Goal: Transaction & Acquisition: Purchase product/service

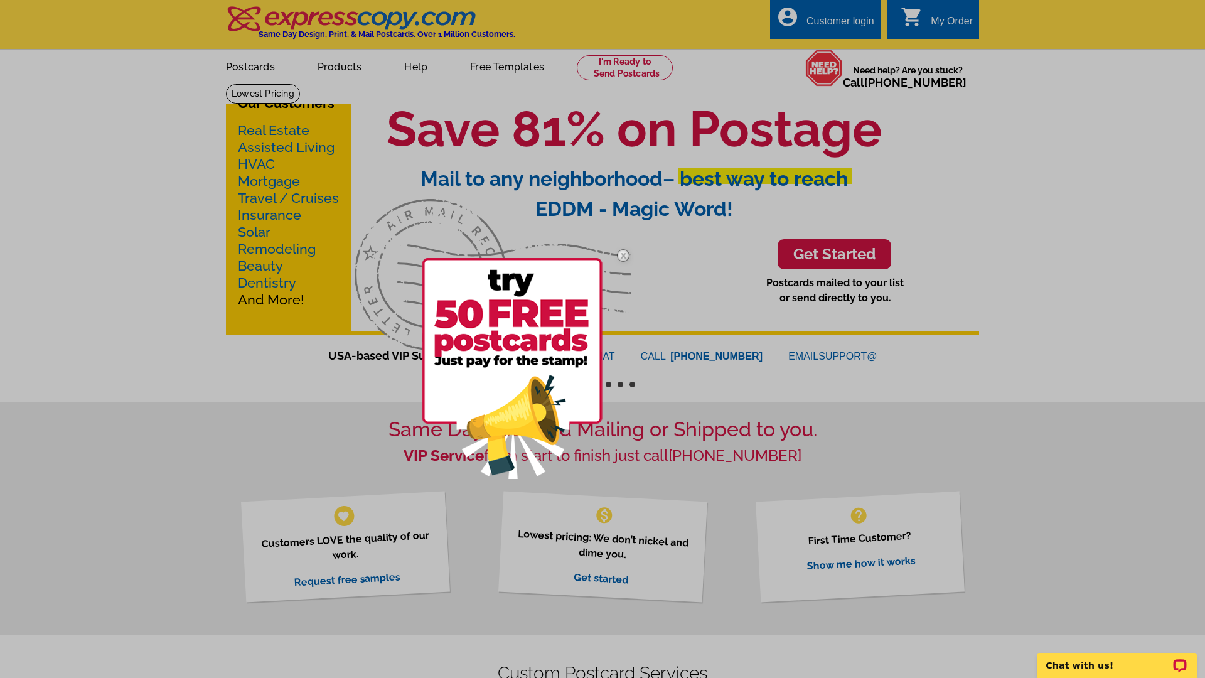
click at [626, 257] on img at bounding box center [623, 255] width 36 height 36
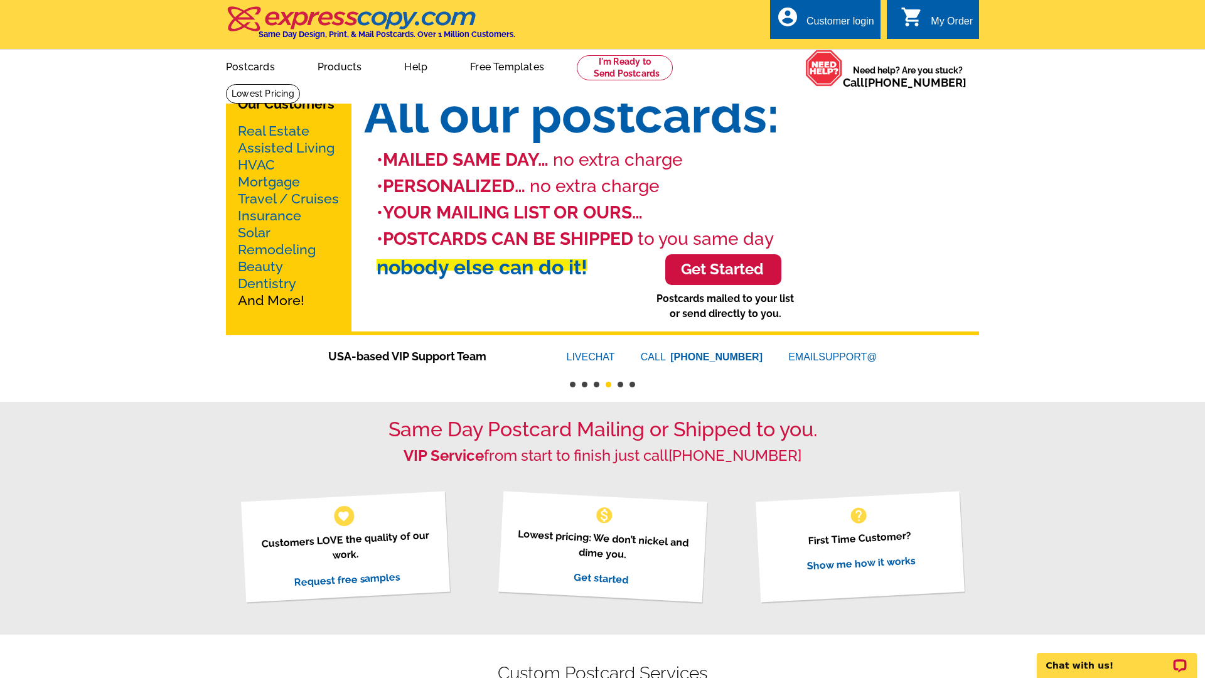
click at [266, 136] on link "Real Estate" at bounding box center [274, 131] width 72 height 16
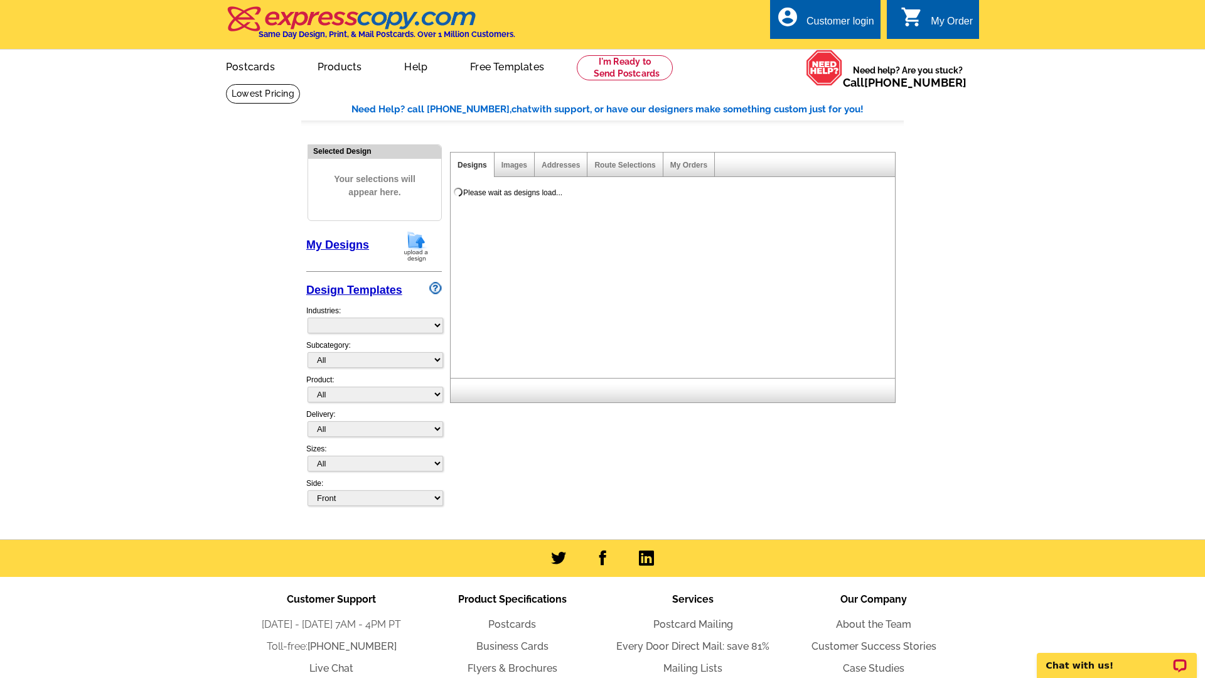
select select "785"
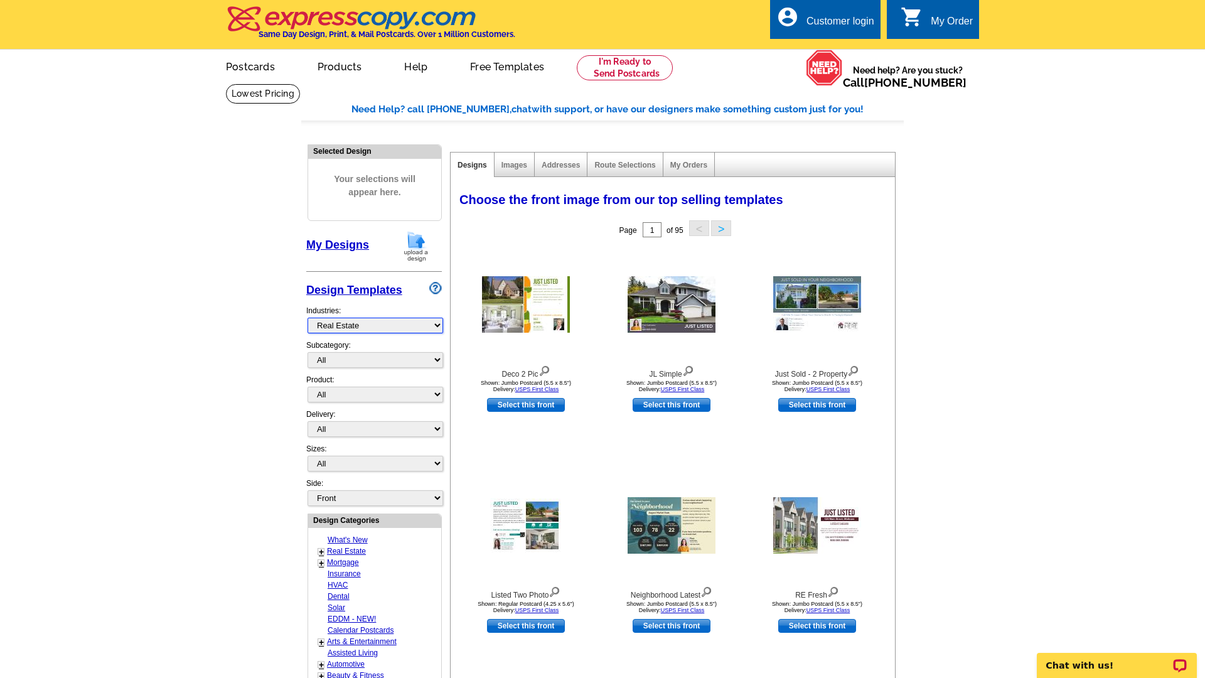
click at [341, 328] on select "What's New Real Estate Mortgage Insurance HVAC Dental Solar EDDM - NEW! Calenda…" at bounding box center [376, 326] width 136 height 16
click at [308, 318] on select "What's New Real Estate Mortgage Insurance HVAC Dental Solar EDDM - NEW! Calenda…" at bounding box center [376, 326] width 136 height 16
click at [347, 365] on select "All RE/MAX® Referrals [PERSON_NAME]® Berkshire Hathaway Home Services Century 2…" at bounding box center [376, 360] width 136 height 16
select select "807"
click at [308, 352] on select "All RE/MAX® Referrals [PERSON_NAME]® Berkshire Hathaway Home Services Century 2…" at bounding box center [376, 360] width 136 height 16
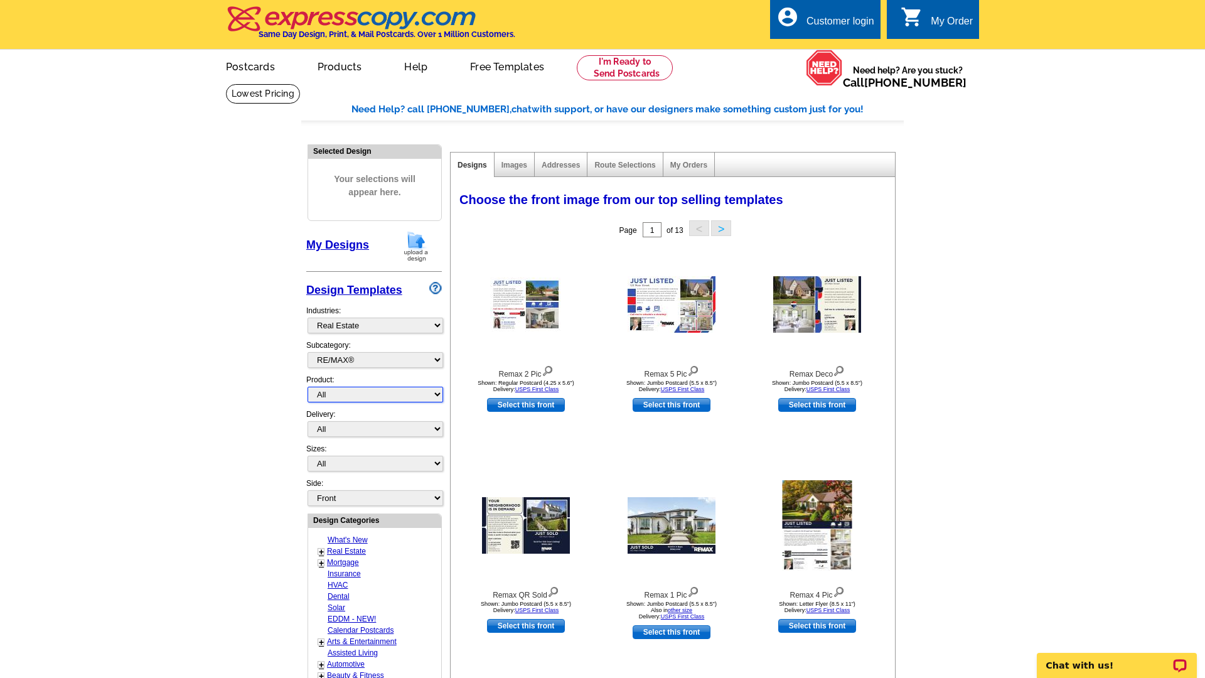
click at [395, 395] on select "All Postcards Letters and flyers Business Cards Door Hangers Greeting Cards" at bounding box center [376, 395] width 136 height 16
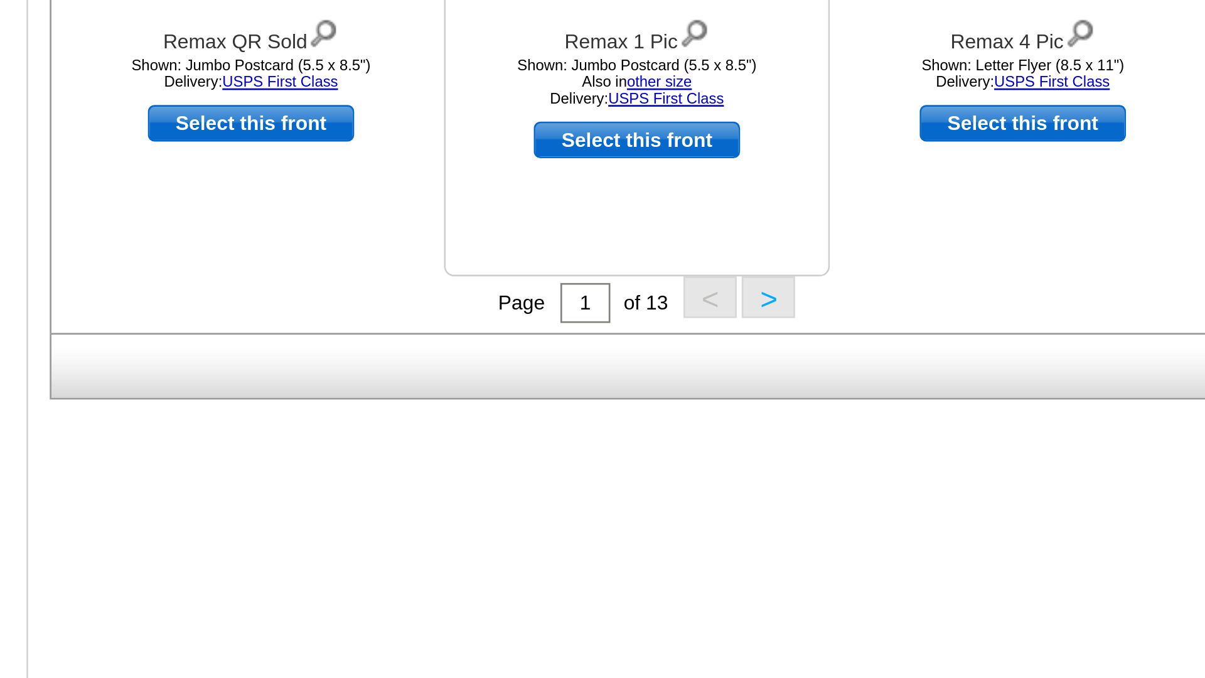
scroll to position [159, 0]
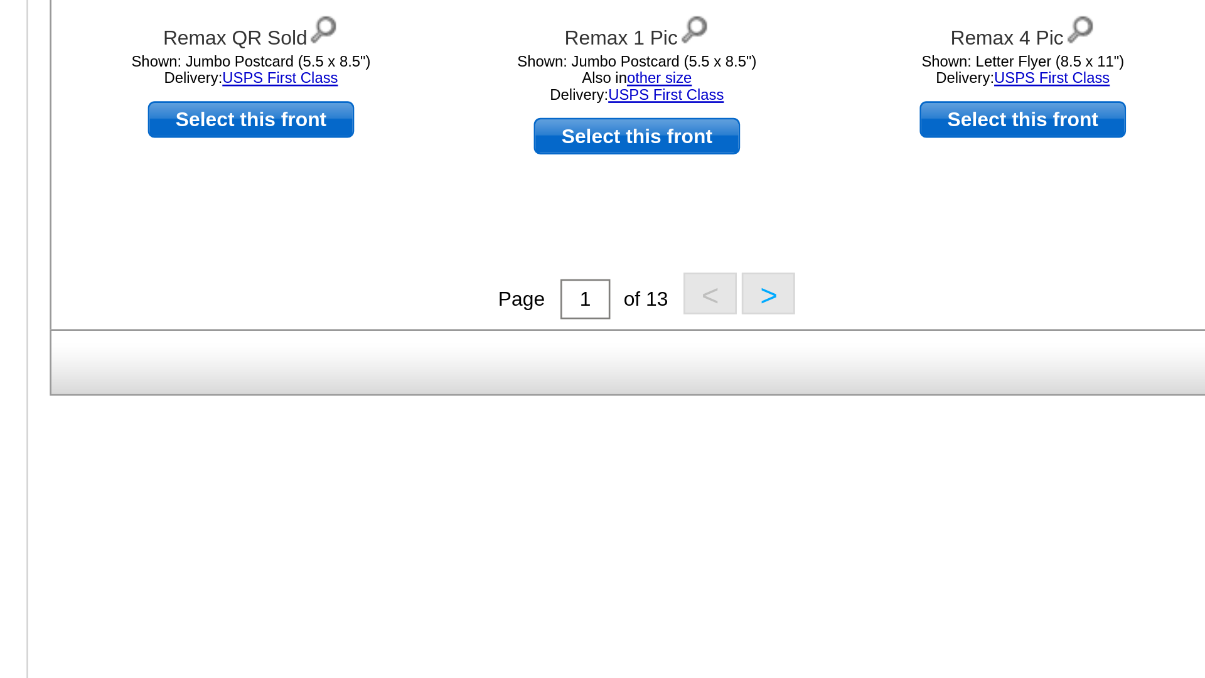
click at [719, 535] on button ">" at bounding box center [721, 533] width 20 height 16
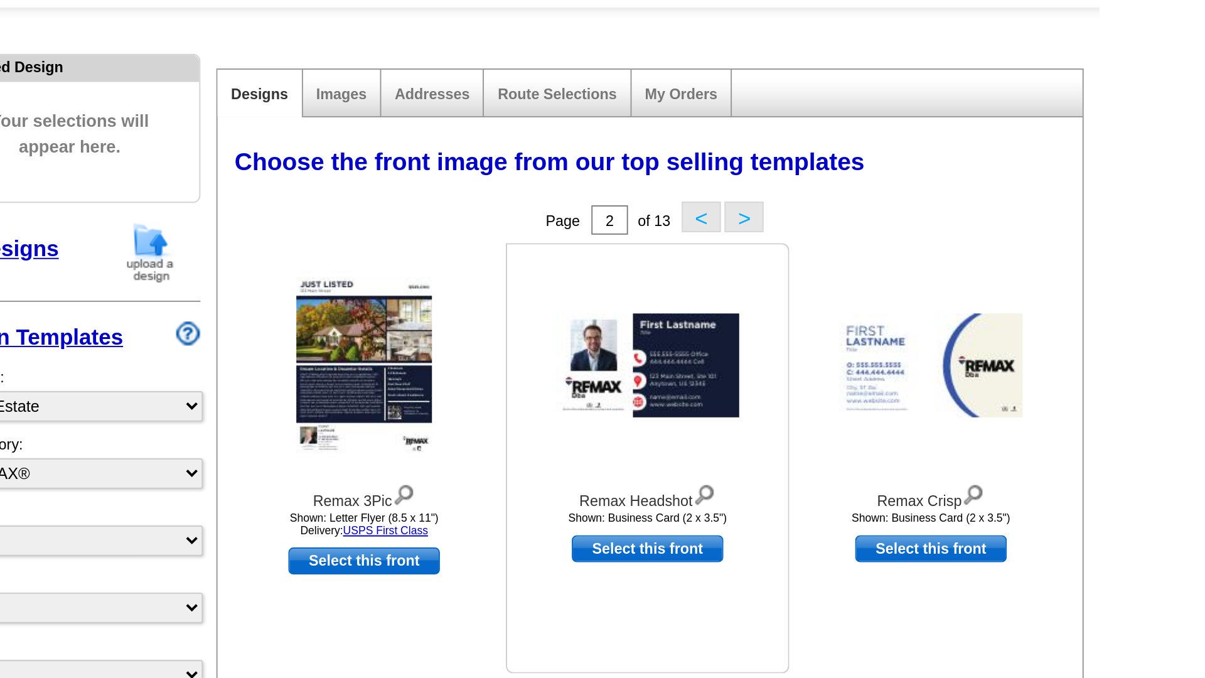
scroll to position [110, 0]
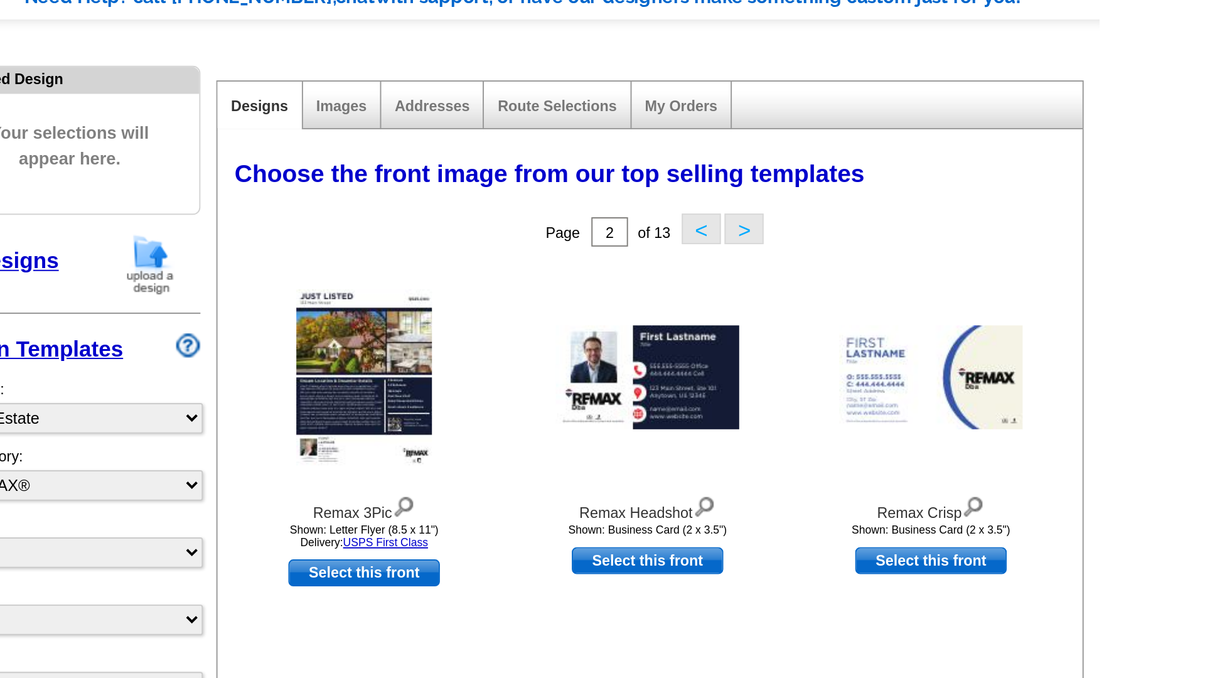
click at [724, 125] on button ">" at bounding box center [721, 118] width 20 height 16
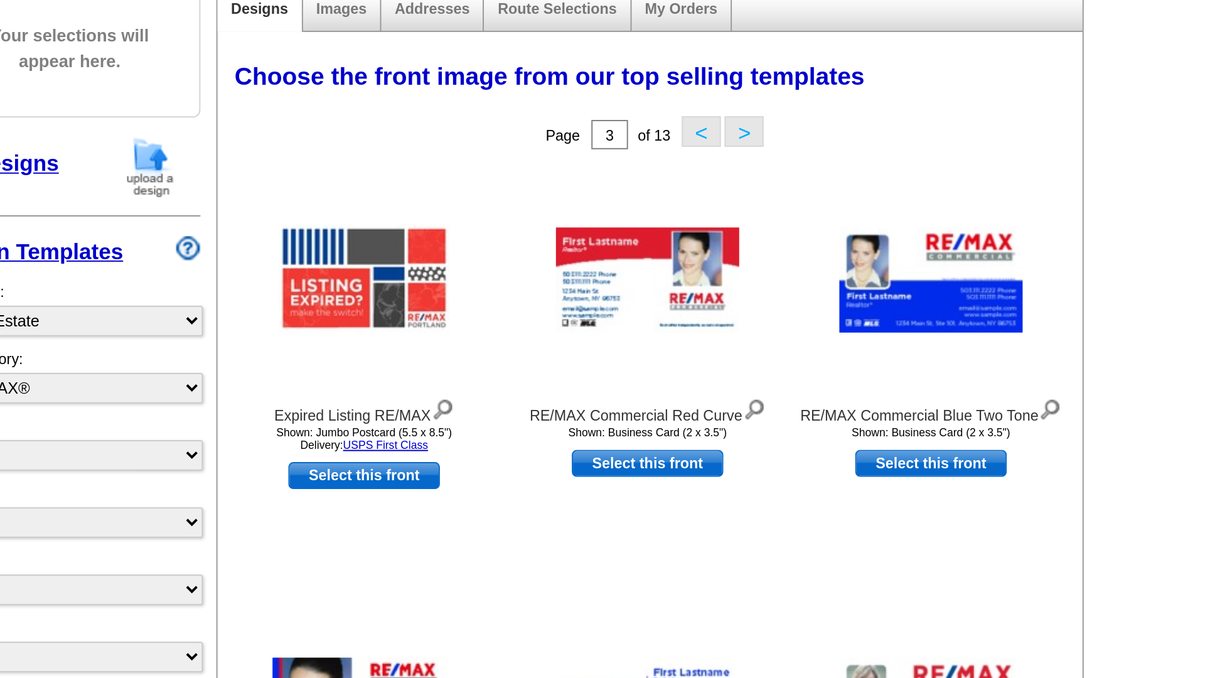
click at [720, 122] on button ">" at bounding box center [721, 118] width 20 height 16
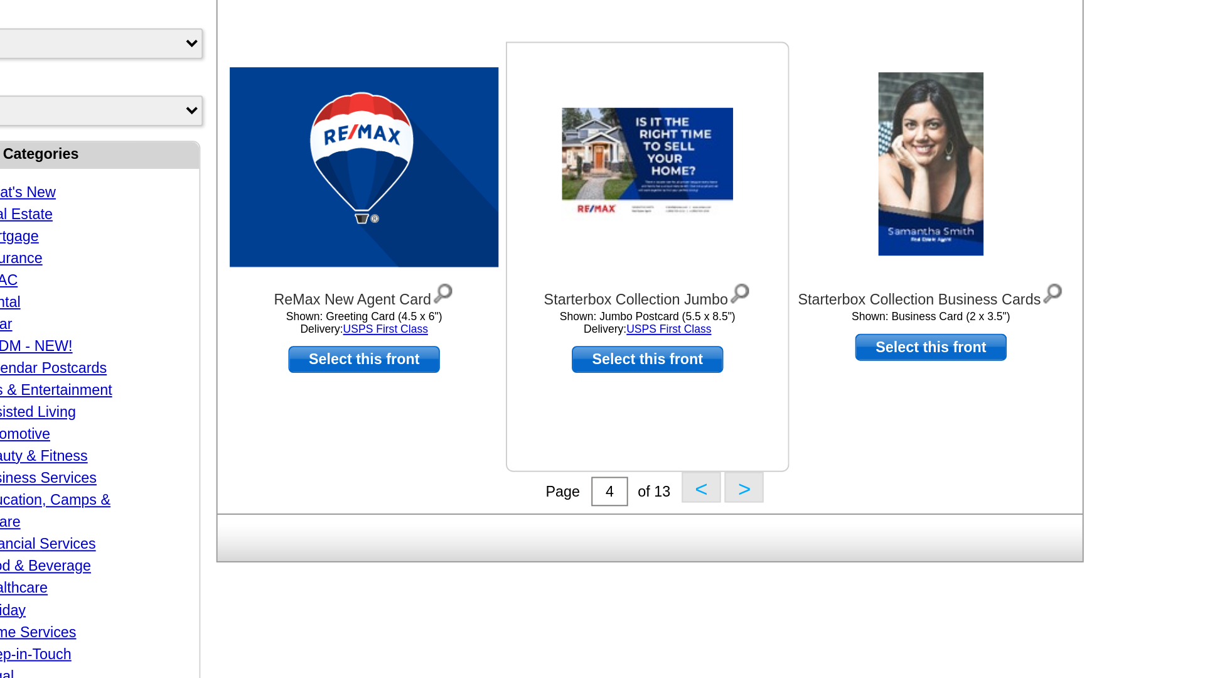
scroll to position [115, 0]
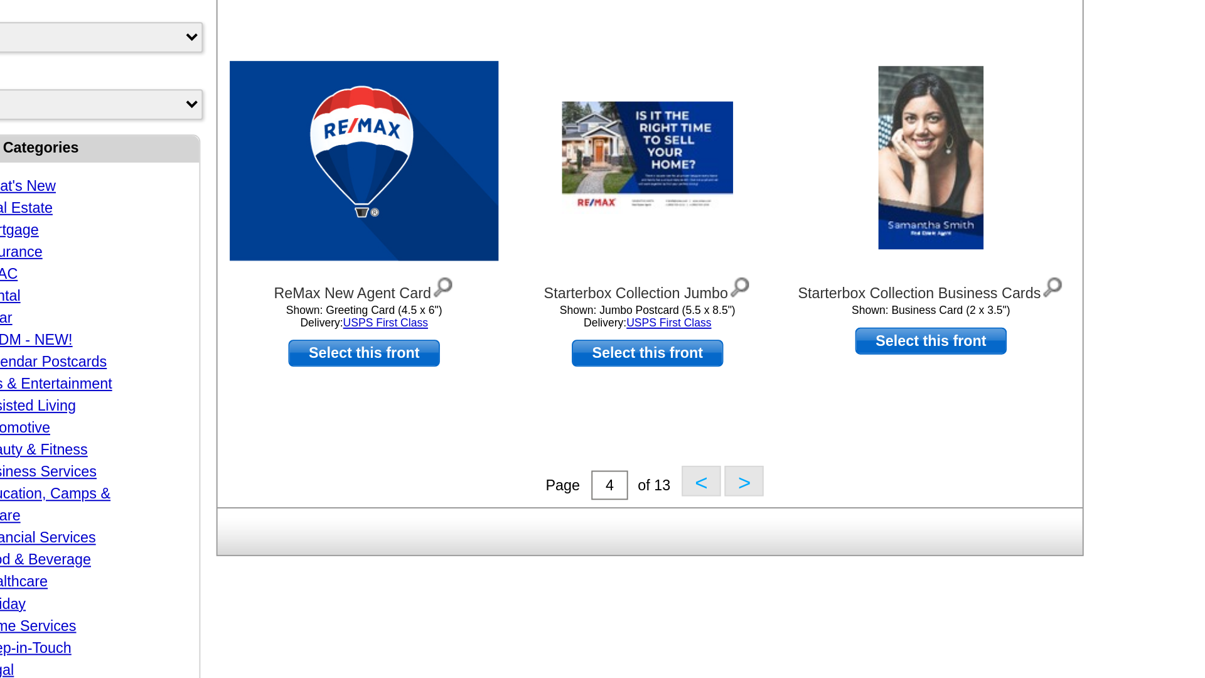
click at [738, 583] on div "Page 4 of 13 < >" at bounding box center [675, 578] width 444 height 19
click at [723, 572] on button ">" at bounding box center [721, 577] width 20 height 16
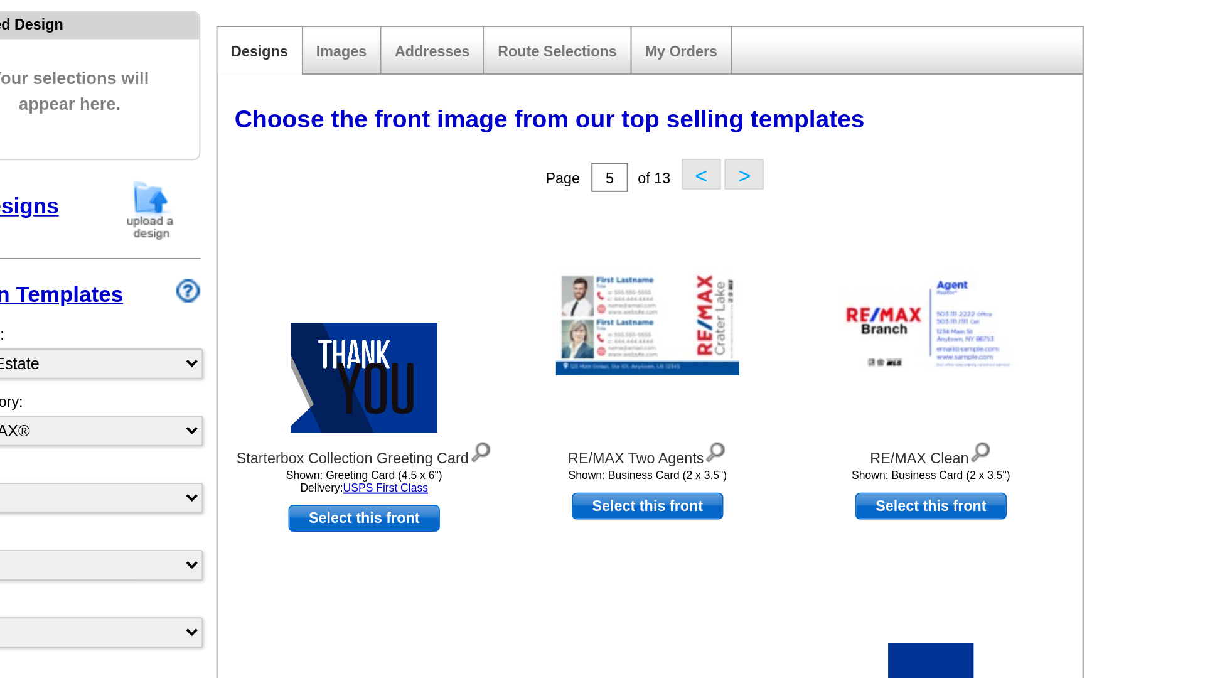
click at [722, 116] on button ">" at bounding box center [721, 113] width 20 height 16
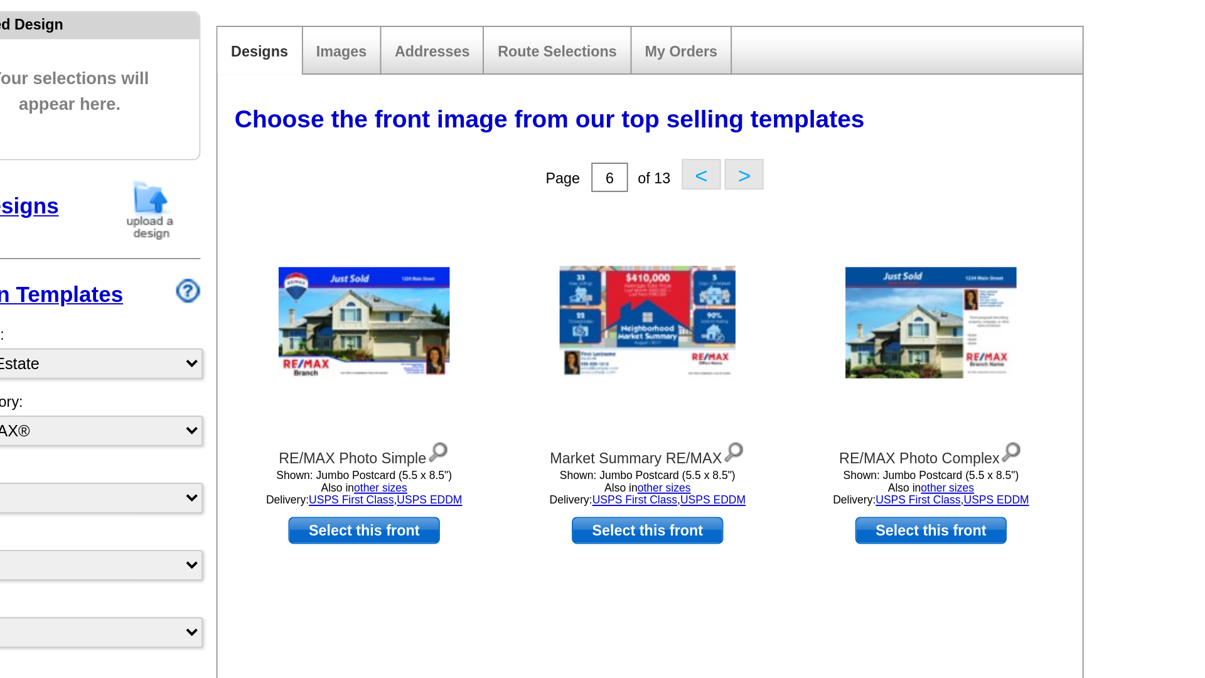
click at [721, 118] on button ">" at bounding box center [721, 113] width 20 height 16
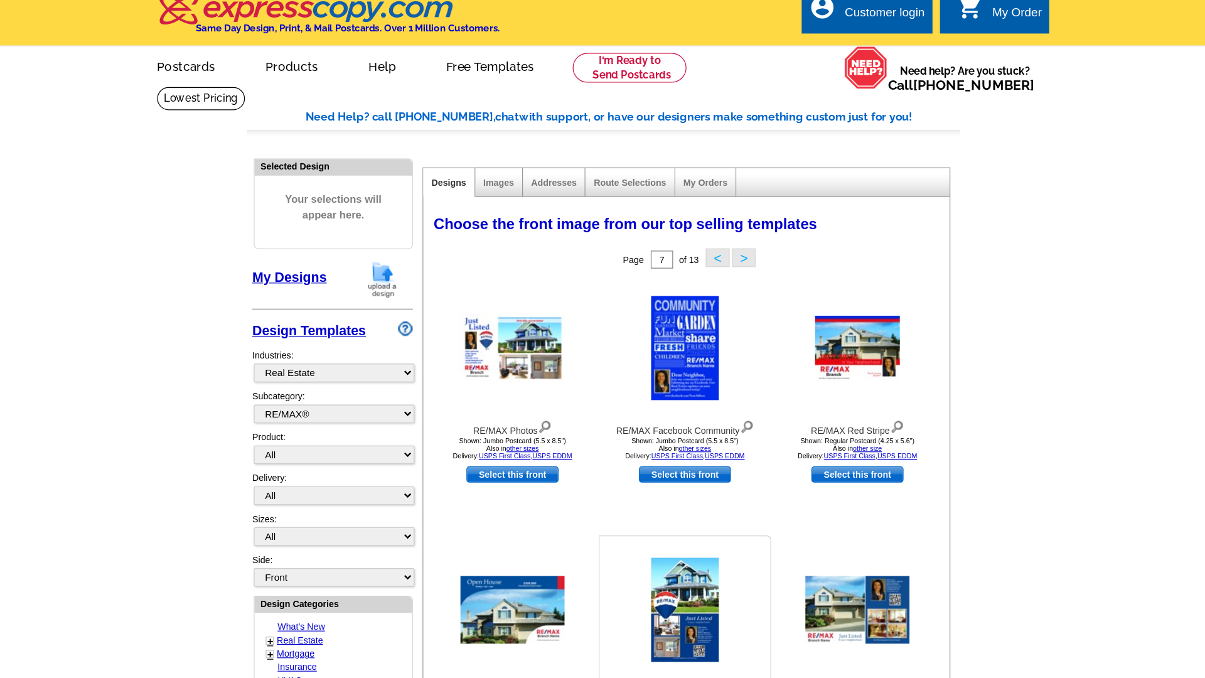
scroll to position [0, 0]
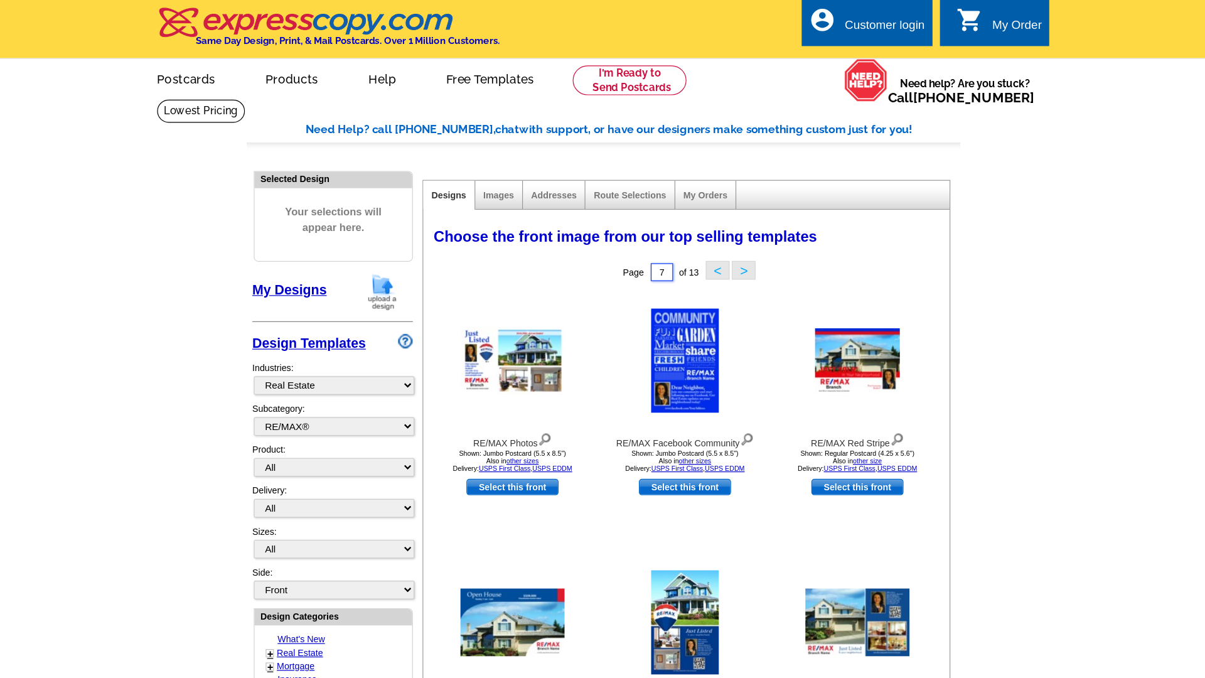
click at [653, 230] on input "7" at bounding box center [652, 229] width 19 height 15
type input "1"
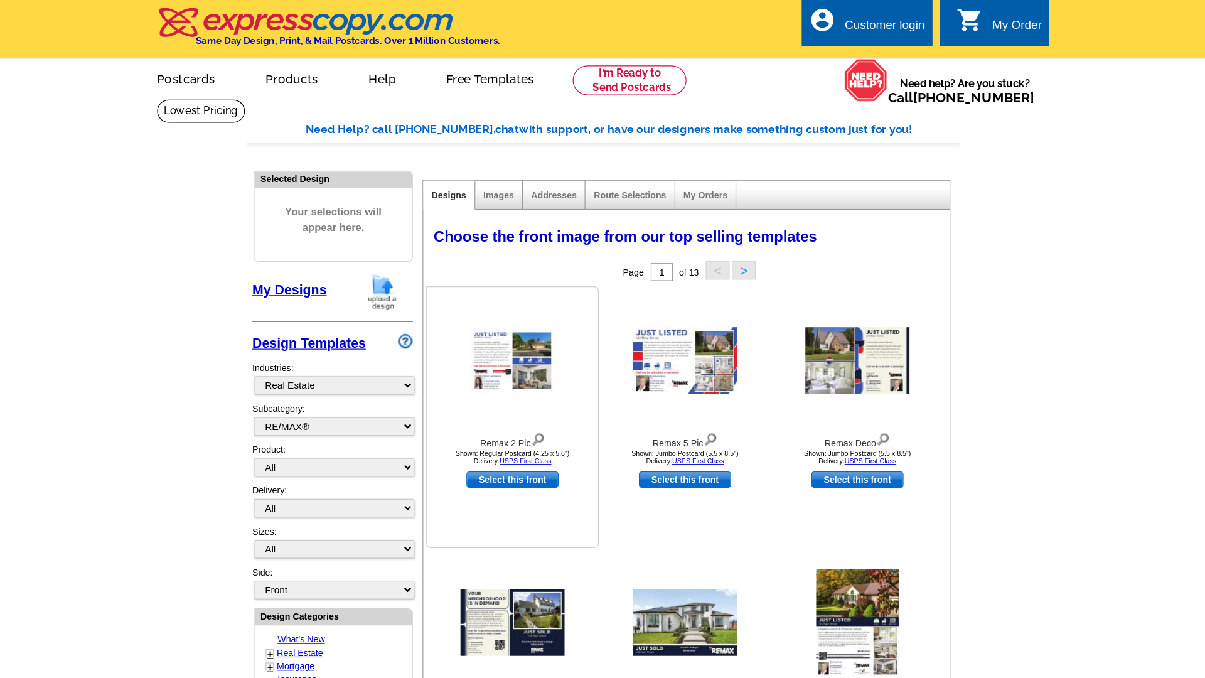
click at [532, 295] on img at bounding box center [526, 304] width 72 height 54
